Goal: Information Seeking & Learning: Learn about a topic

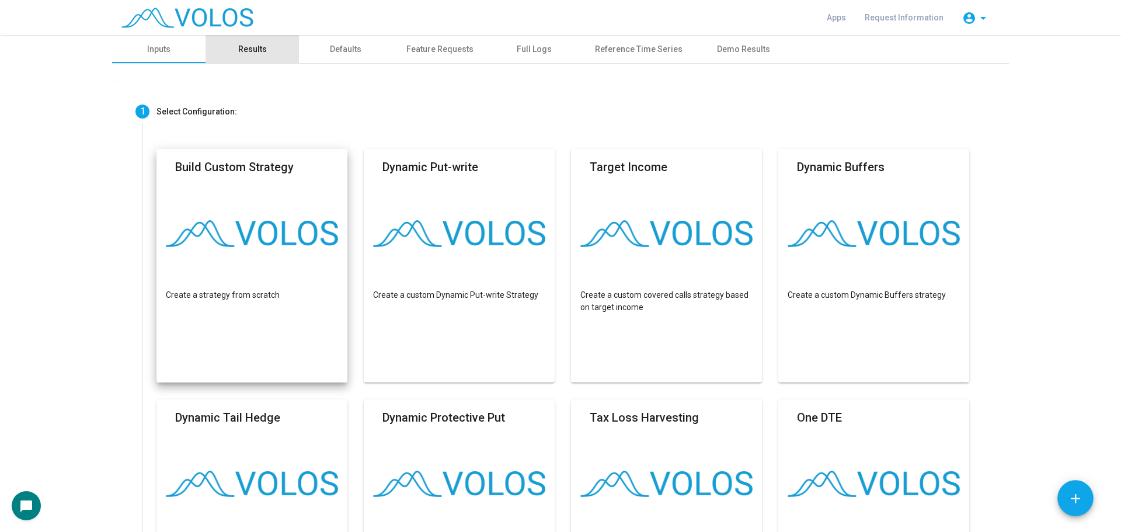
click at [259, 50] on div "Results" at bounding box center [252, 49] width 29 height 12
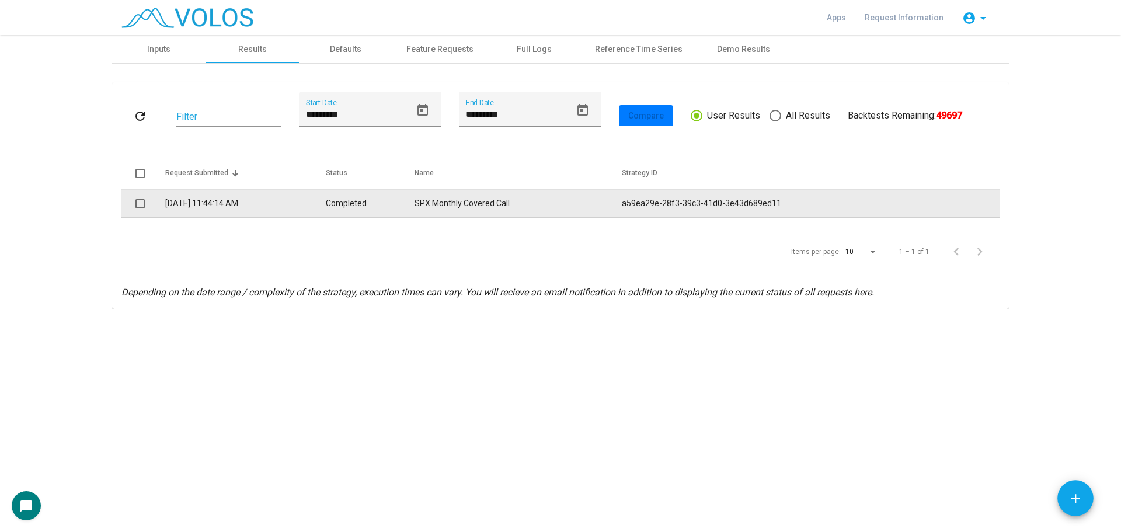
click at [298, 190] on td "8/19/2025 11:44:14 AM" at bounding box center [245, 204] width 160 height 28
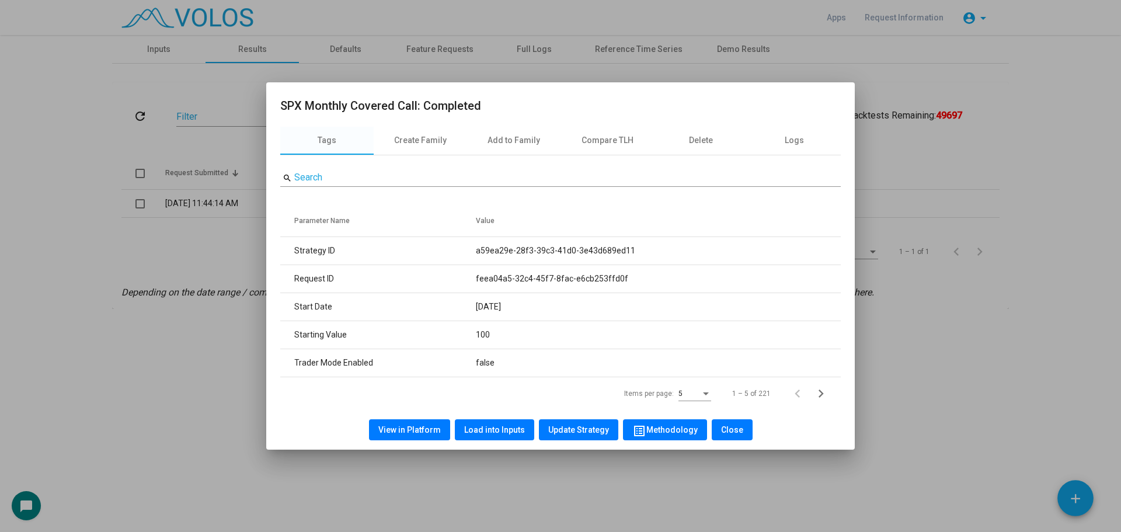
click at [404, 428] on span "View in Platform" at bounding box center [409, 429] width 62 height 9
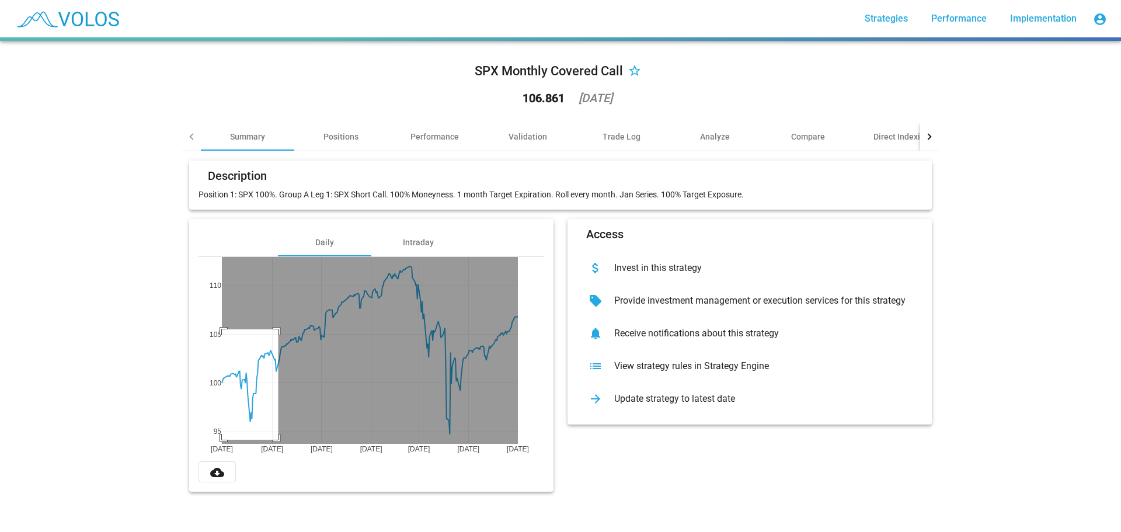
drag, startPoint x: 274, startPoint y: 329, endPoint x: 190, endPoint y: 440, distance: 138.4
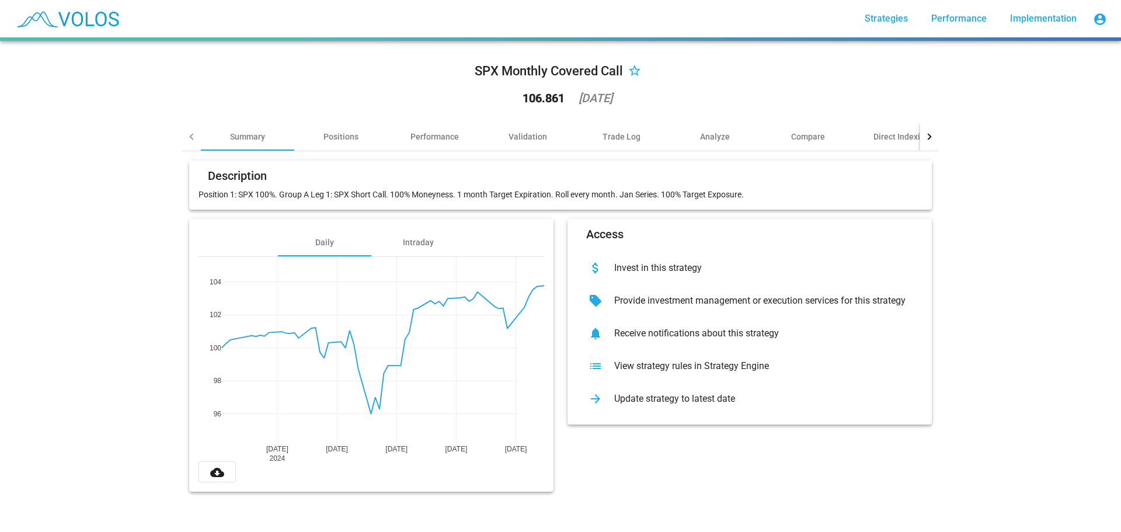
click at [1068, 218] on div "SPX Monthly Covered Call star_border 106.861 [DATE] Summary Positions Performan…" at bounding box center [560, 286] width 1121 height 491
click at [528, 130] on div "Validation" at bounding box center [527, 137] width 93 height 28
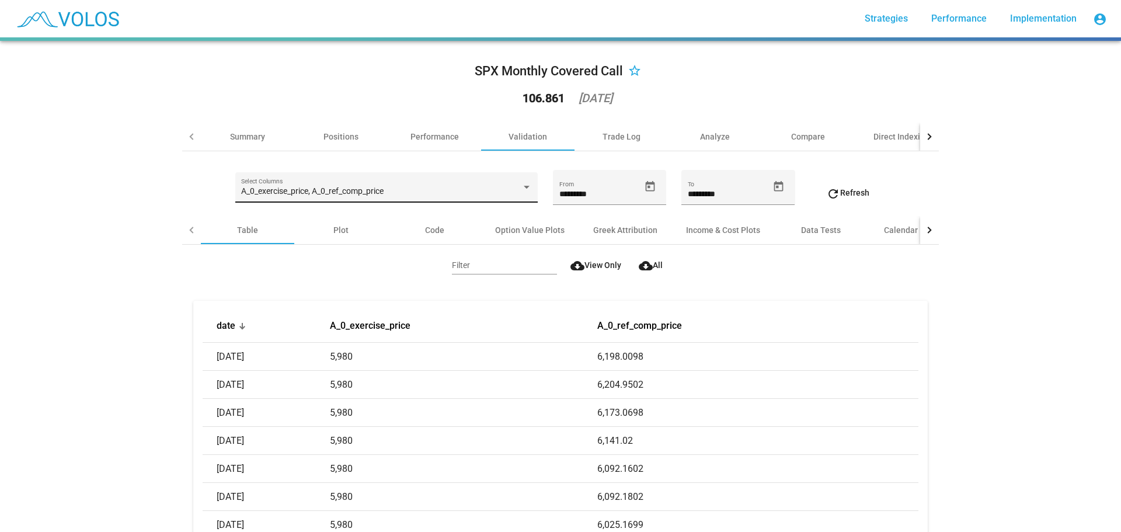
click at [345, 202] on div "A_0_exercise_price, A_0_ref_comp_price Select Columns" at bounding box center [386, 191] width 290 height 24
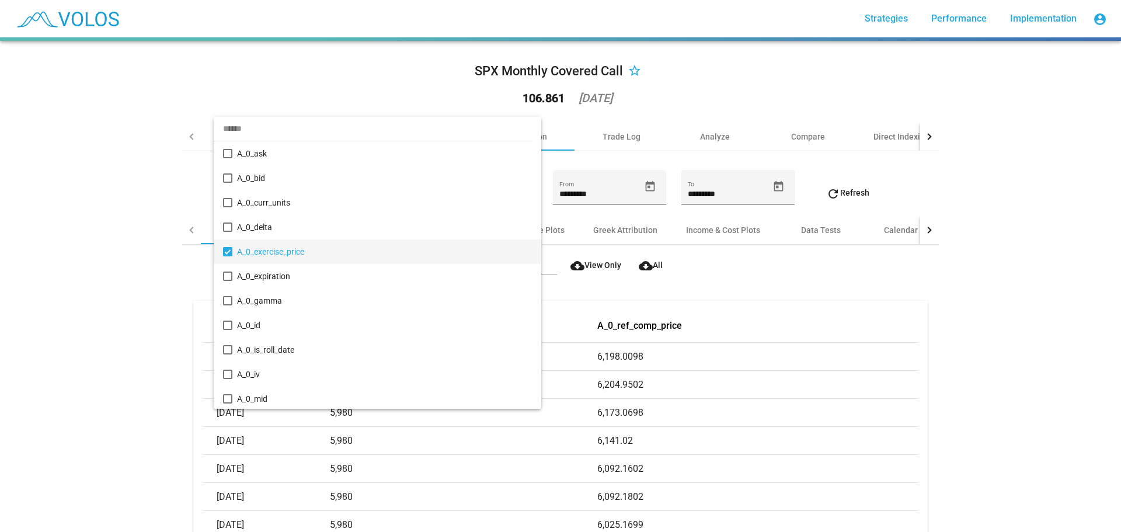
scroll to position [60, 0]
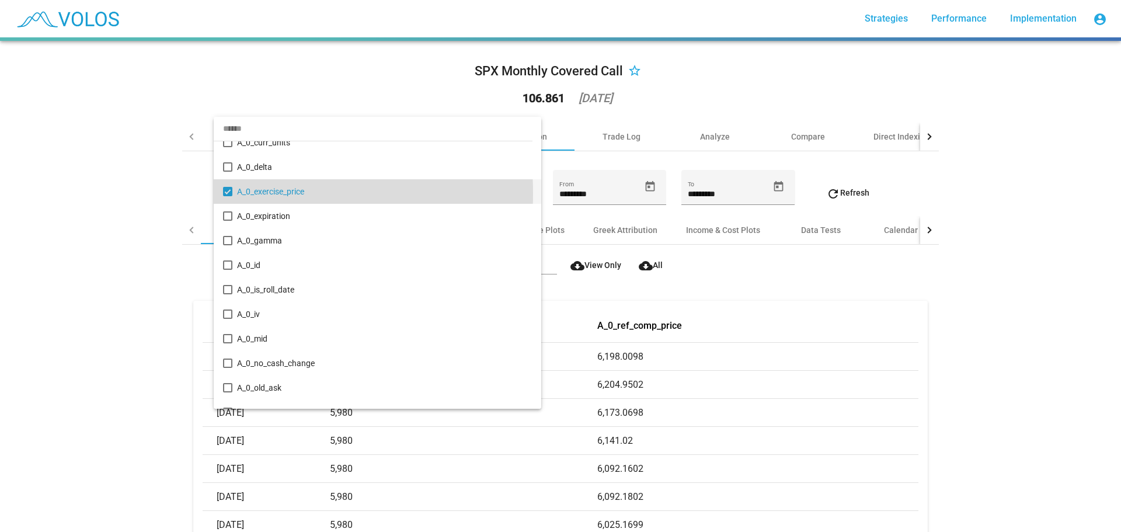
click at [228, 193] on mat-pseudo-checkbox at bounding box center [227, 191] width 9 height 9
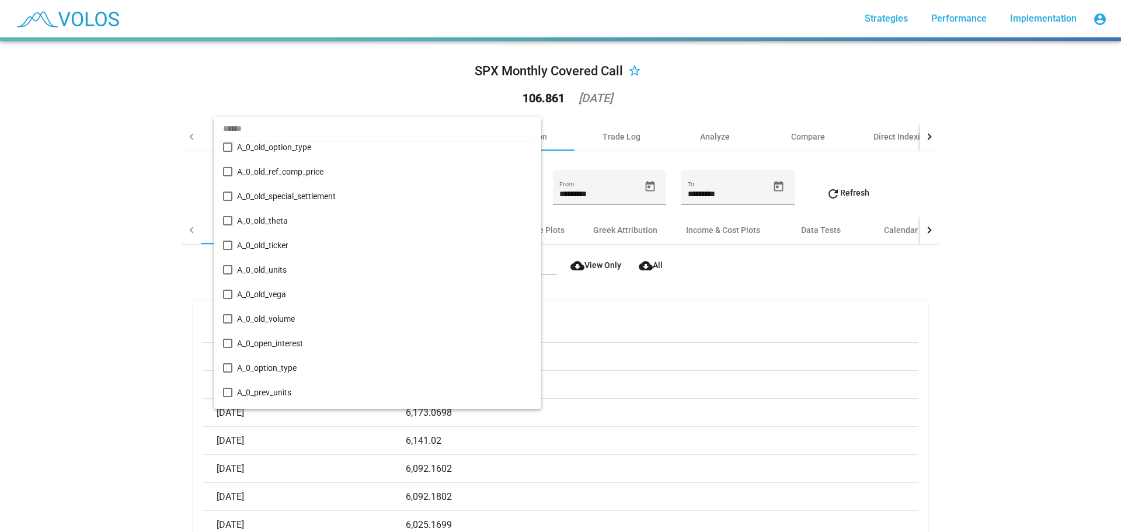
scroll to position [761, 0]
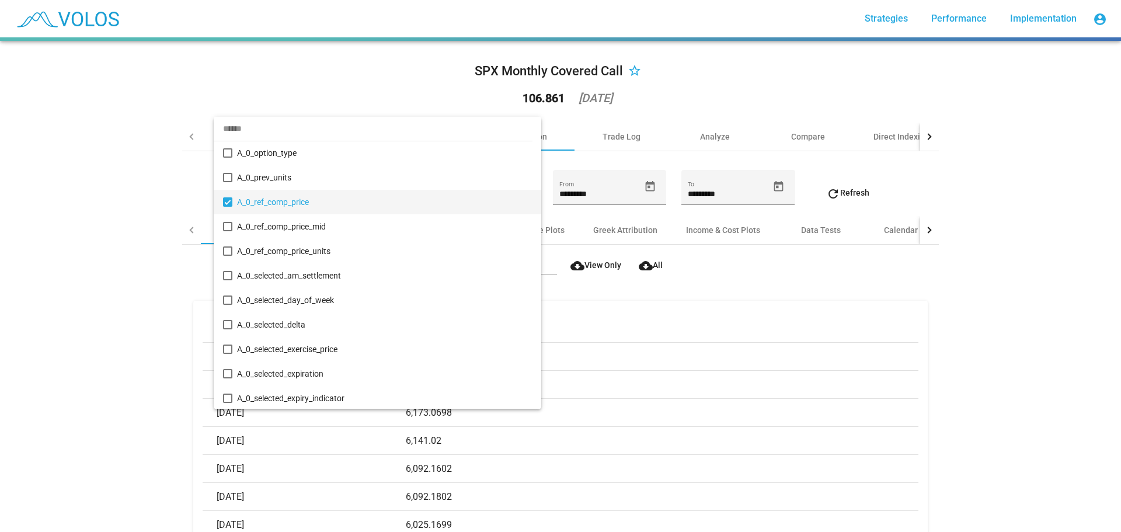
click at [228, 201] on mat-pseudo-checkbox at bounding box center [227, 201] width 9 height 9
click at [233, 200] on mat-option "A_0_ref_comp_price" at bounding box center [378, 202] width 328 height 25
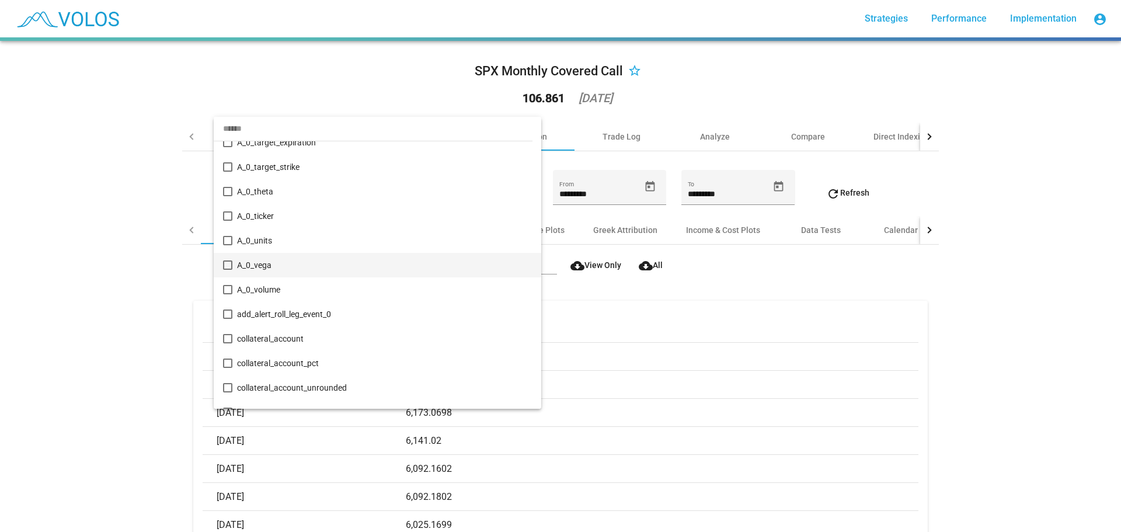
scroll to position [1572, 0]
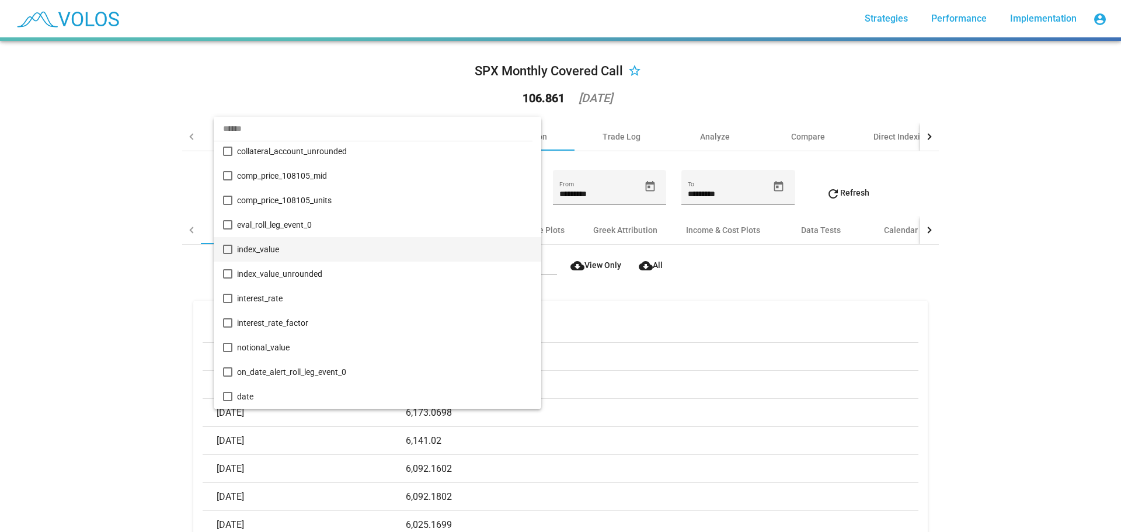
click at [298, 252] on span "index_value" at bounding box center [384, 249] width 295 height 25
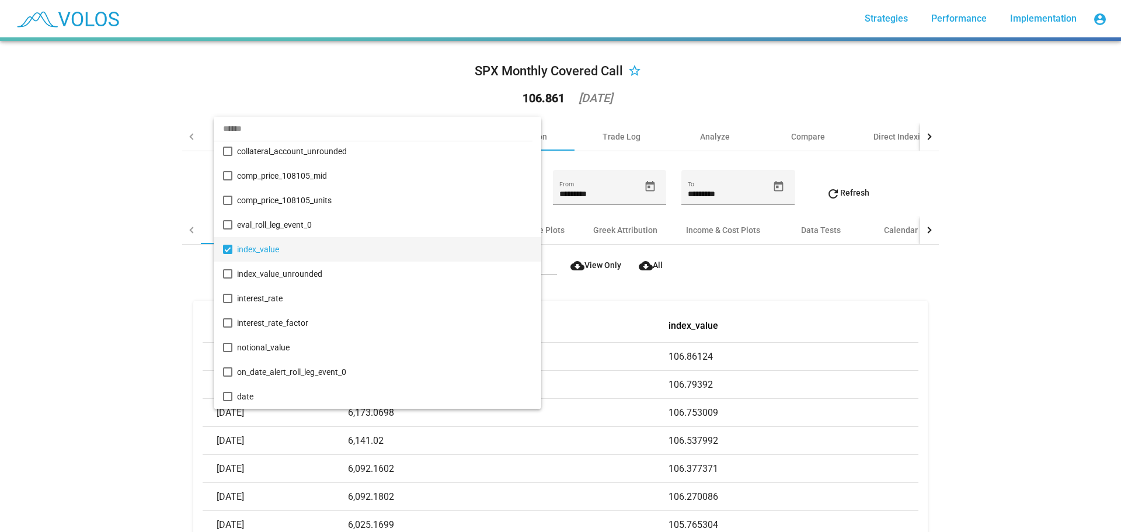
click at [93, 269] on div at bounding box center [560, 266] width 1121 height 532
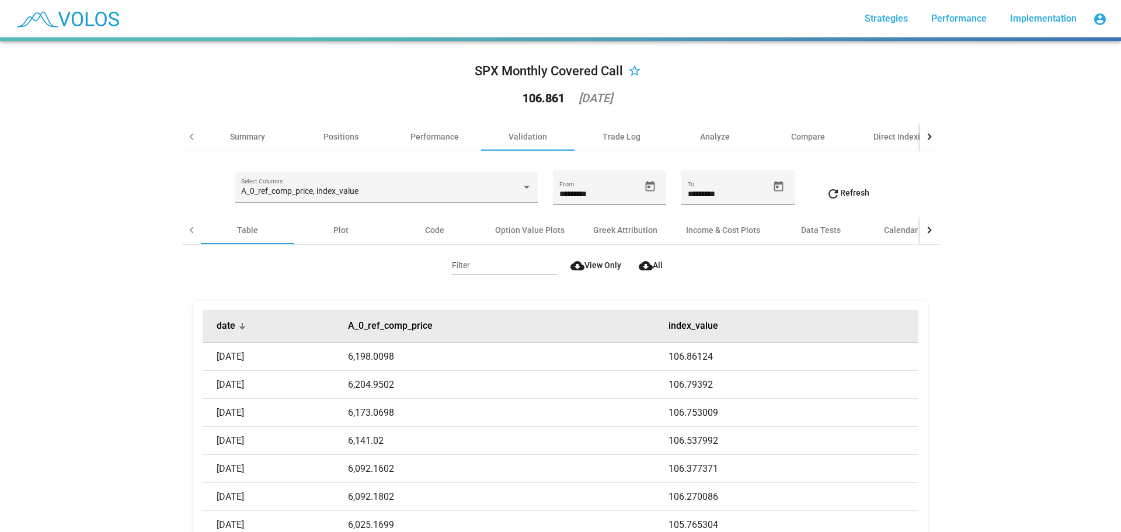
click at [241, 326] on div at bounding box center [242, 325] width 7 height 7
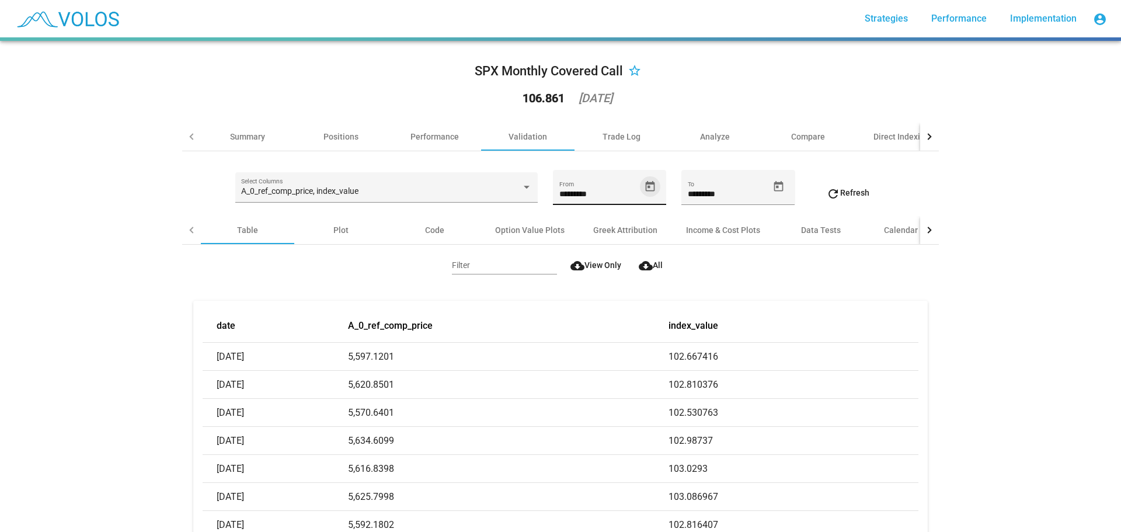
click at [645, 192] on icon "Open calendar" at bounding box center [650, 186] width 12 height 12
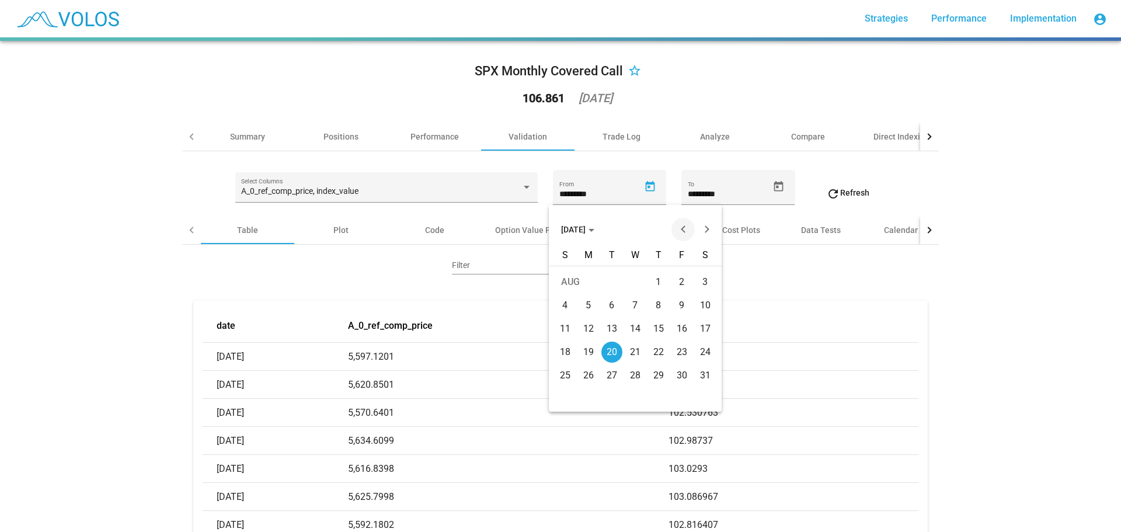
click at [680, 223] on button "Previous month" at bounding box center [683, 229] width 23 height 23
click at [712, 224] on button "Next month" at bounding box center [706, 229] width 23 height 23
click at [586, 302] on div "1" at bounding box center [588, 305] width 21 height 21
type input "********"
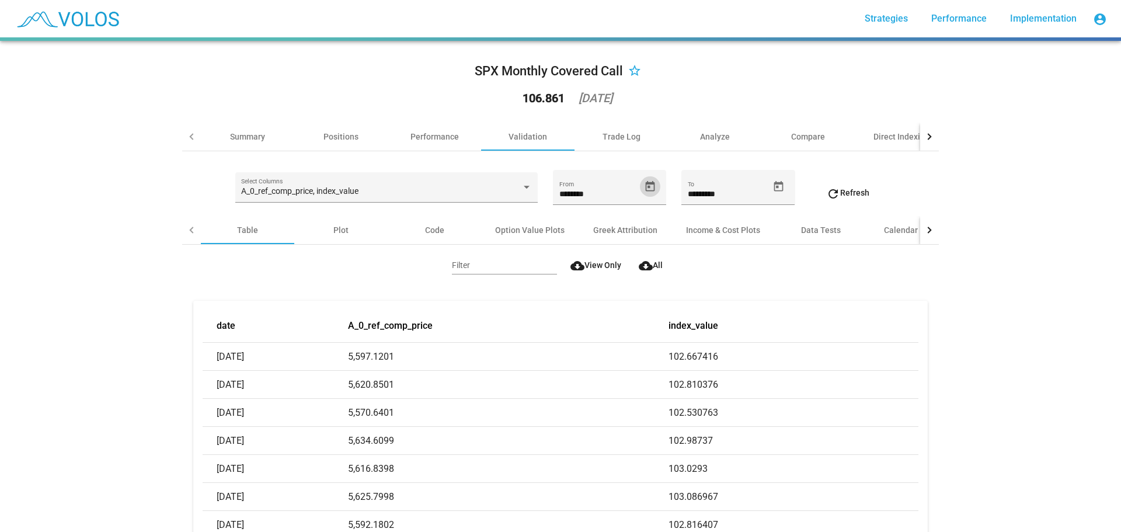
click at [827, 197] on mat-icon "refresh" at bounding box center [834, 194] width 14 height 14
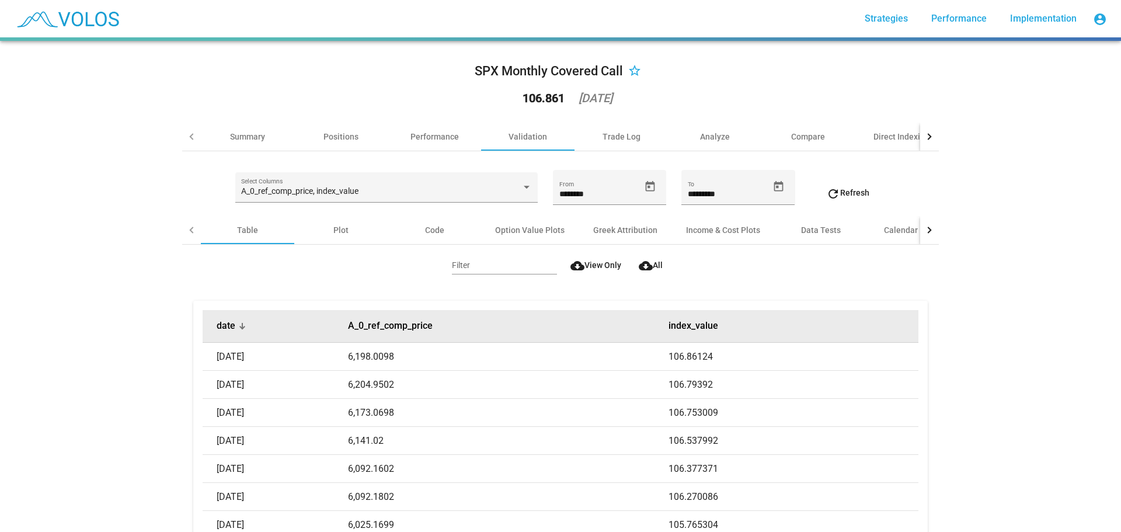
click at [244, 333] on th "date" at bounding box center [275, 326] width 145 height 33
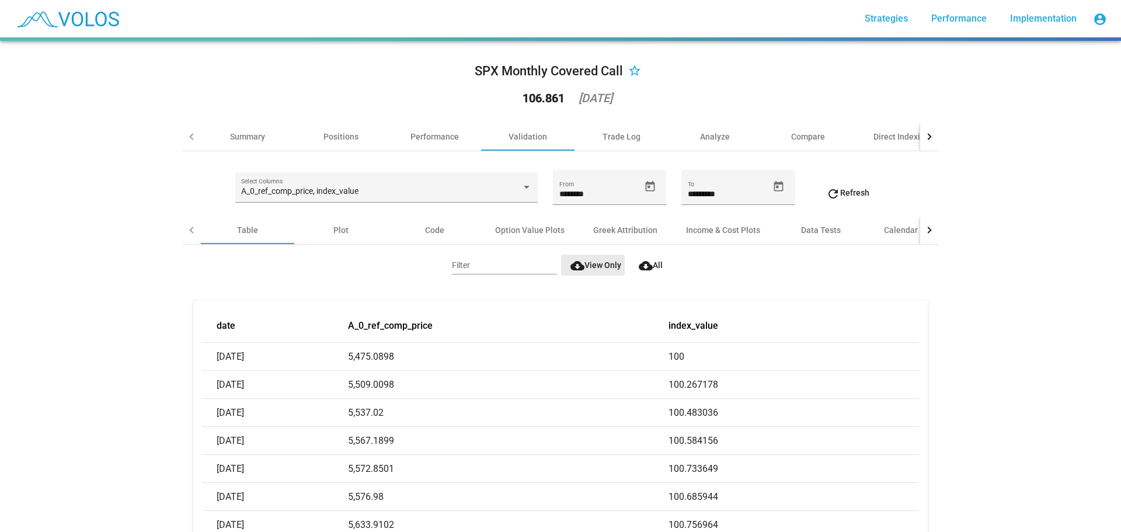
click at [595, 267] on span "cloud_download View Only" at bounding box center [596, 265] width 51 height 9
click at [376, 183] on div "A_0_ref_comp_price, index_value Select Columns" at bounding box center [386, 191] width 290 height 24
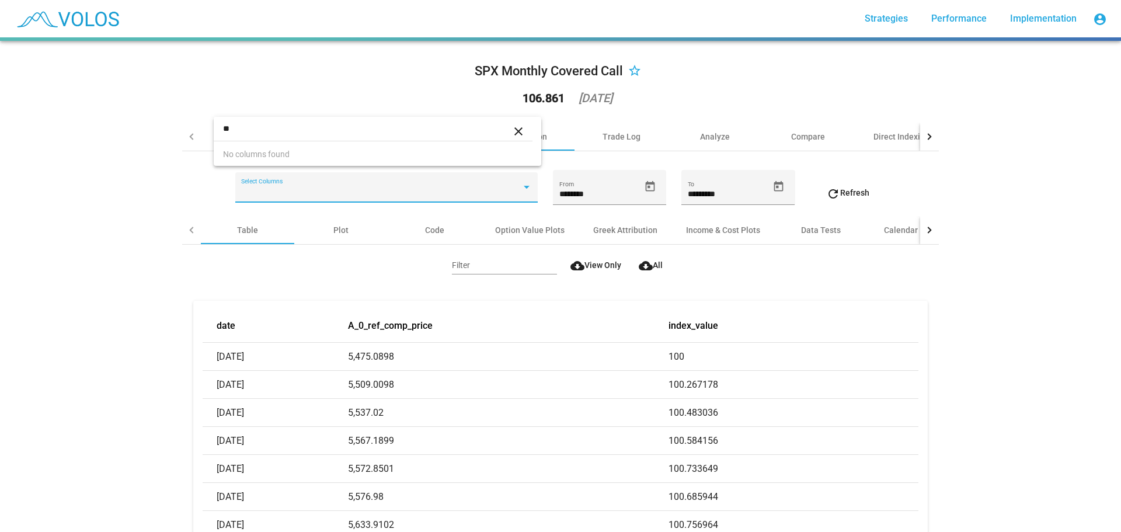
scroll to position [0, 0]
type input "******"
click at [307, 154] on span "A_0_units" at bounding box center [384, 153] width 295 height 25
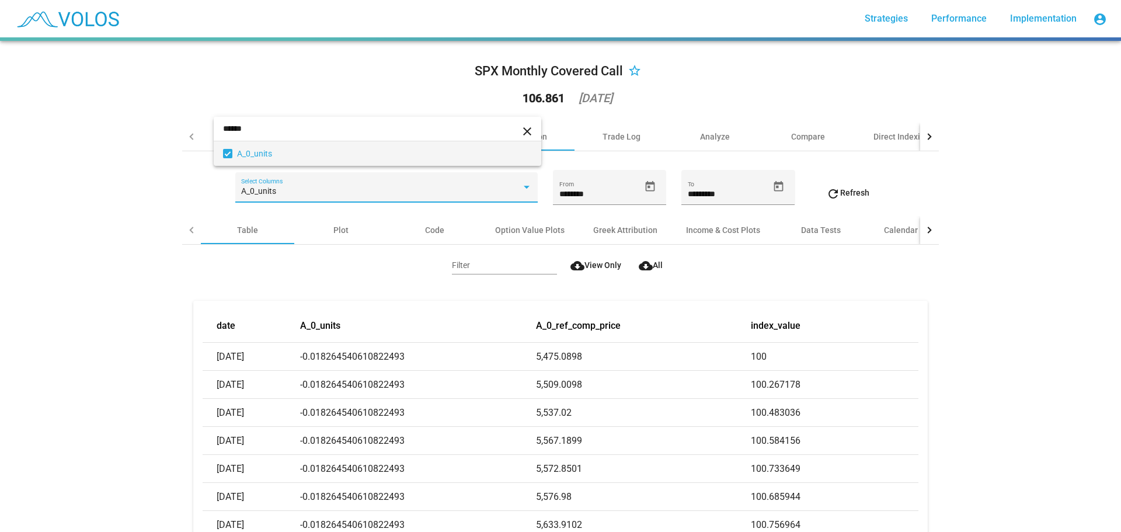
click at [201, 262] on div at bounding box center [560, 266] width 1121 height 532
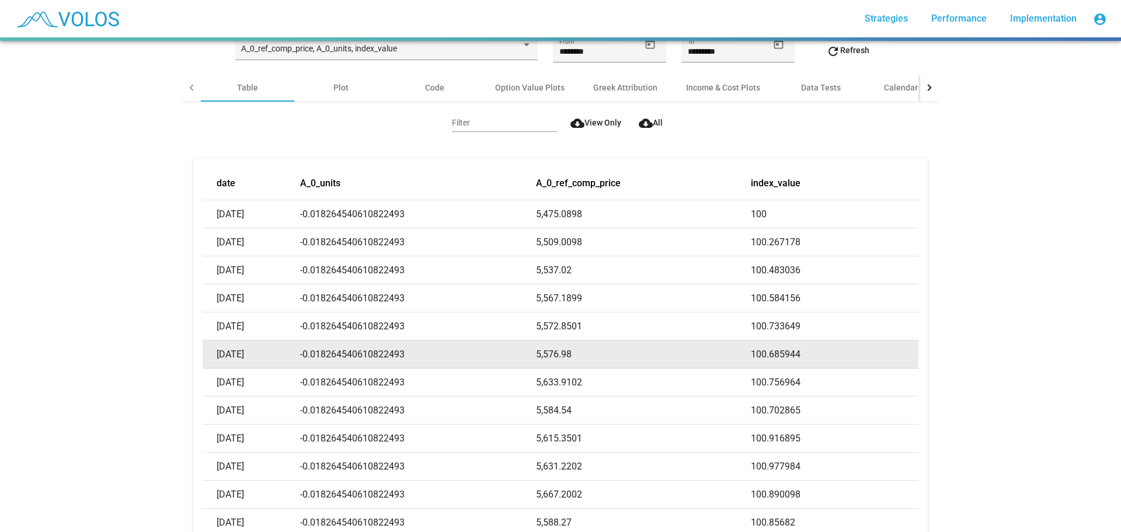
scroll to position [175, 0]
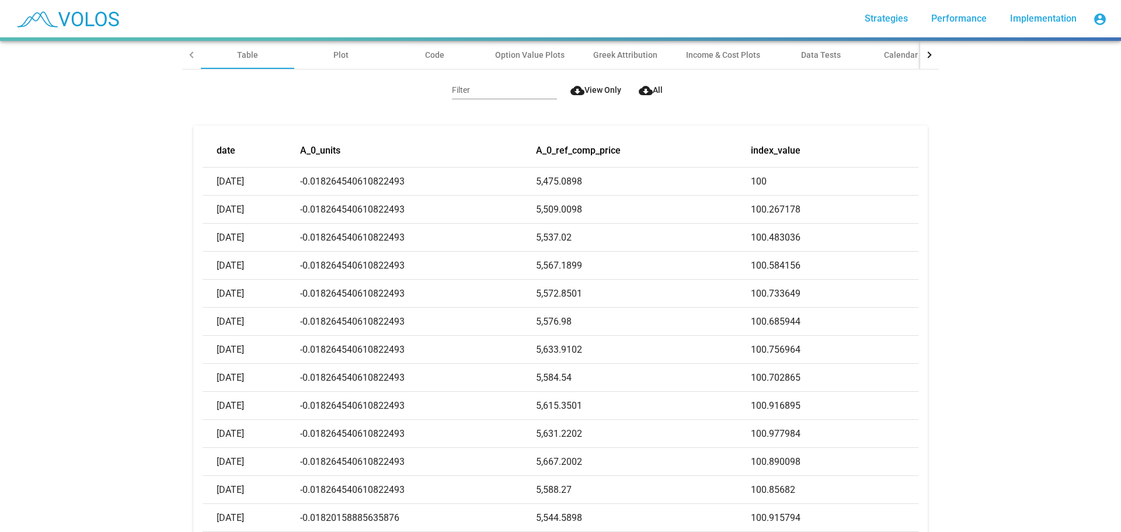
click at [53, 201] on div "SPX Monthly Covered Call star_border 106.861 [DATE] Summary Positions Performan…" at bounding box center [560, 286] width 1121 height 491
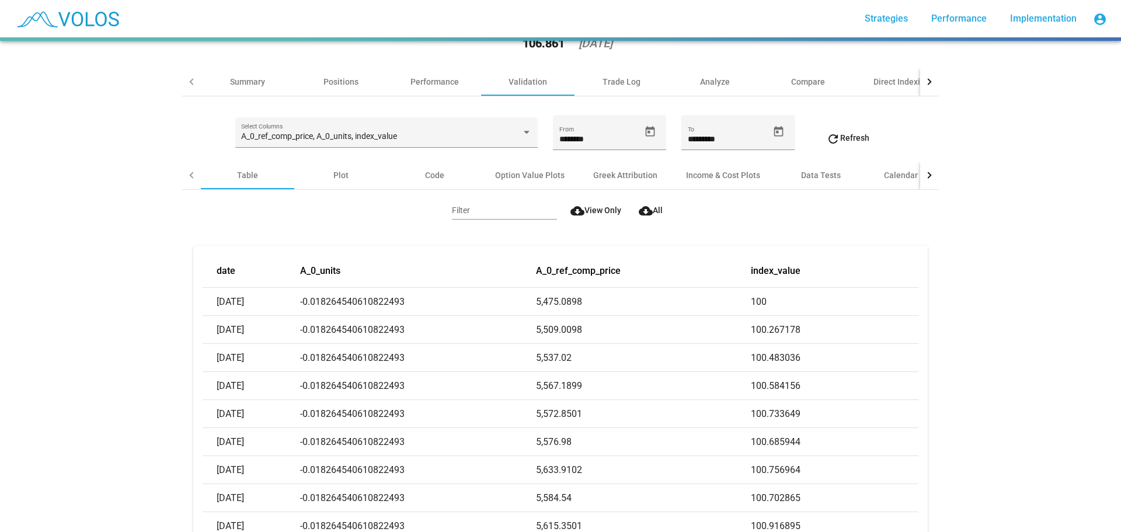
scroll to position [0, 0]
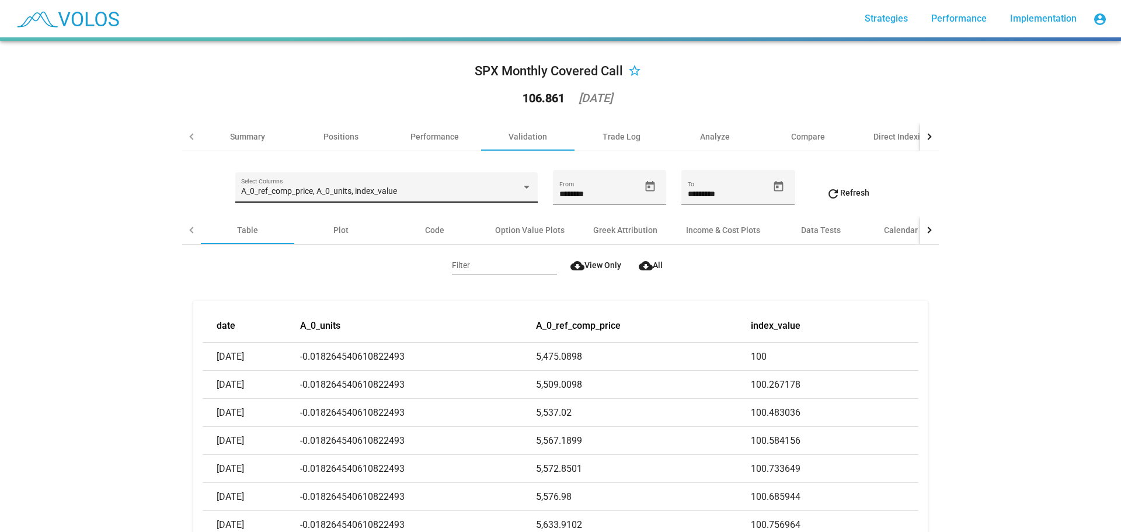
click at [321, 195] on span "A_0_ref_comp_price, A_0_units, index_value" at bounding box center [319, 190] width 156 height 9
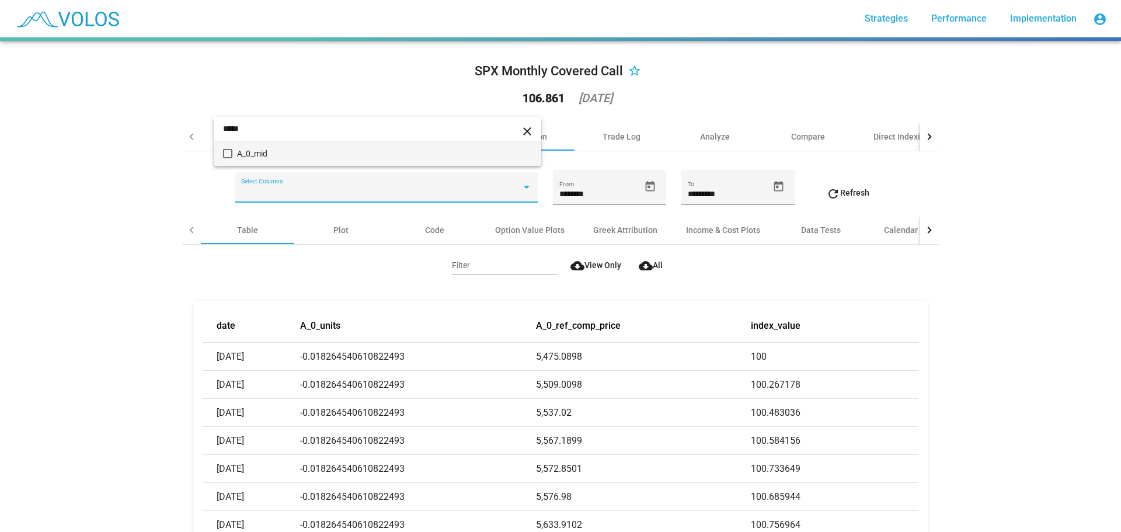
type input "*****"
click at [289, 150] on span "A_0_mid" at bounding box center [384, 153] width 295 height 25
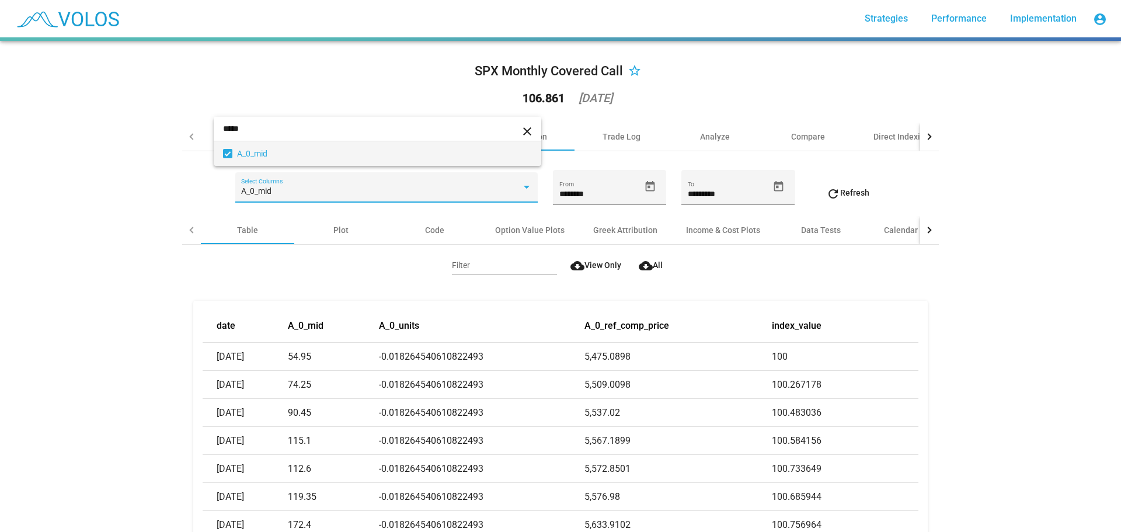
click at [124, 190] on div at bounding box center [560, 266] width 1121 height 532
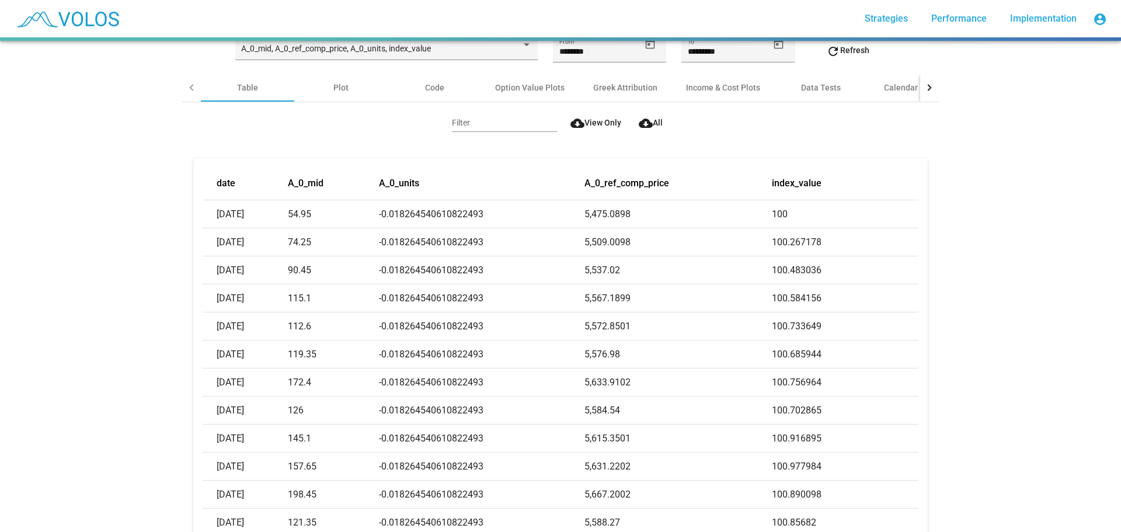
scroll to position [175, 0]
